Goal: Check status

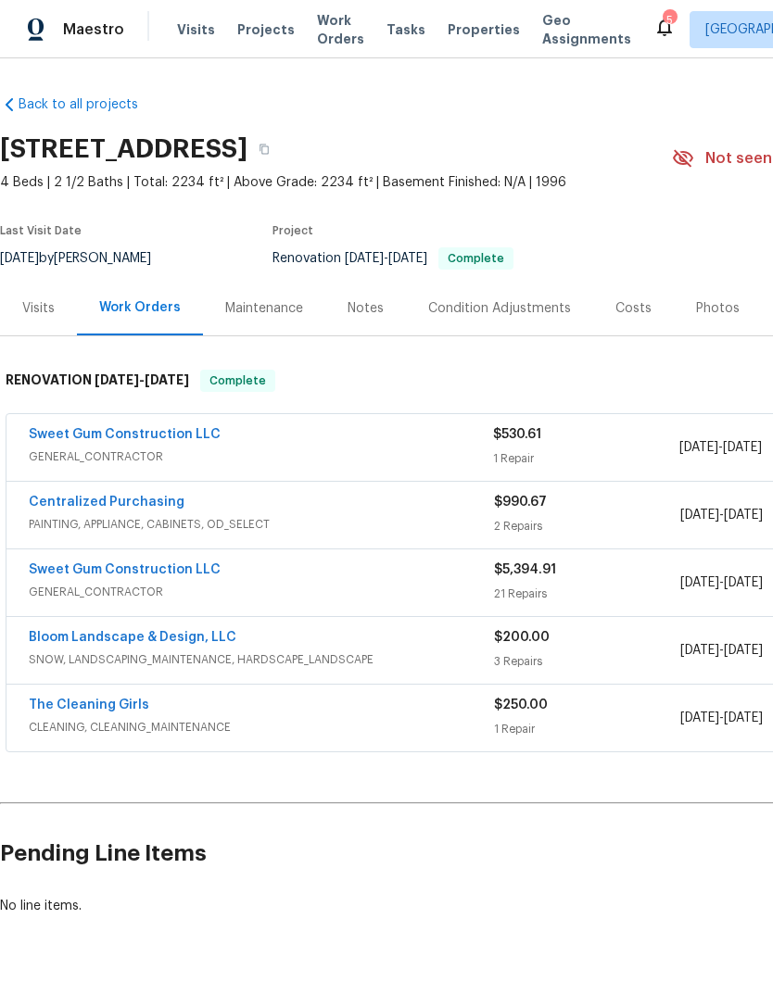
click at [73, 430] on link "Sweet Gum Construction LLC" at bounding box center [125, 434] width 192 height 13
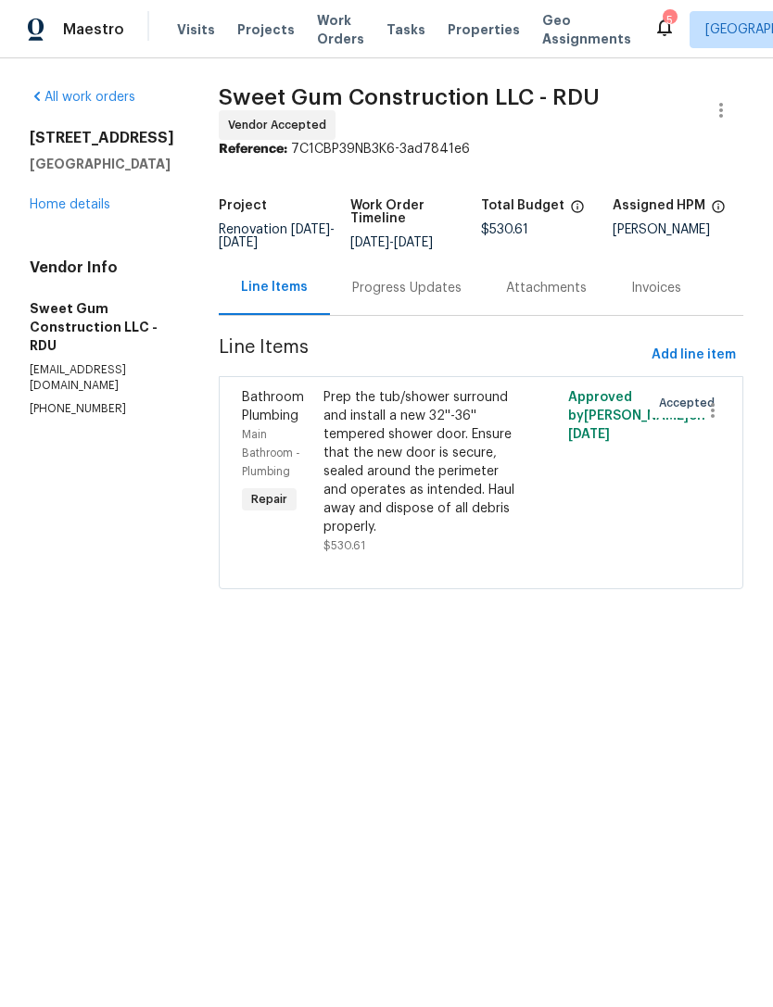
click at [461, 291] on div "Progress Updates" at bounding box center [406, 288] width 109 height 19
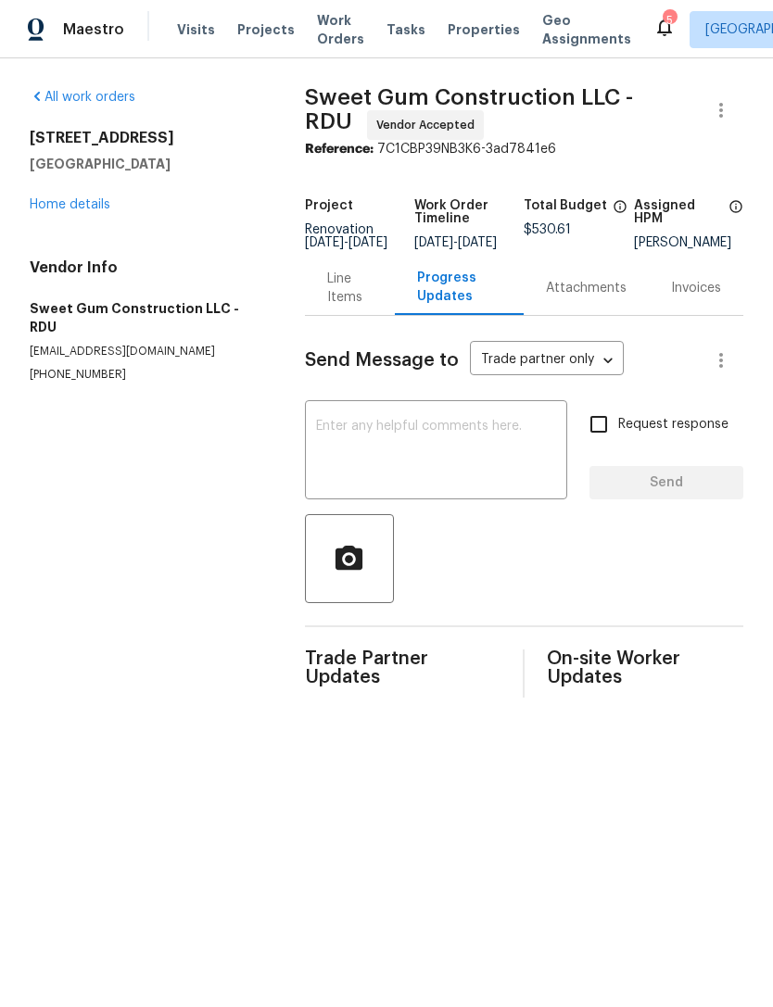
click at [50, 199] on link "Home details" at bounding box center [70, 204] width 81 height 13
